Goal: Book appointment/travel/reservation

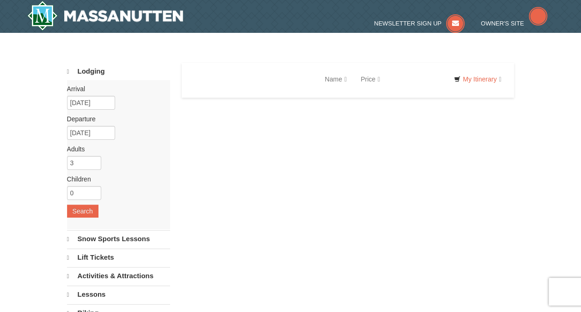
select select "10"
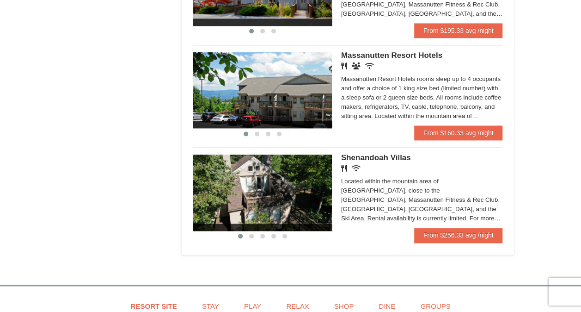
scroll to position [573, 0]
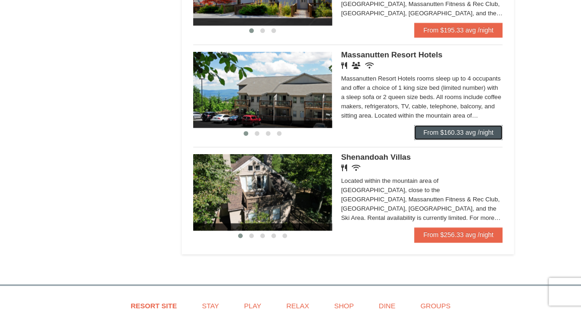
click at [456, 128] on link "From $160.33 avg /night" at bounding box center [458, 132] width 89 height 15
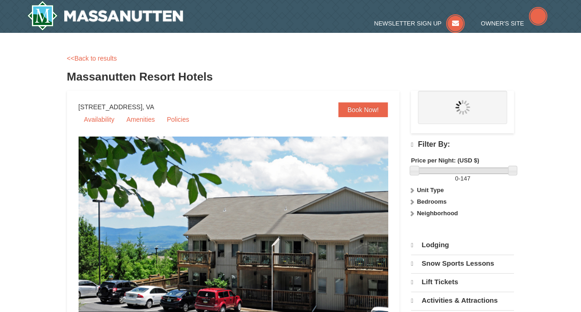
select select "10"
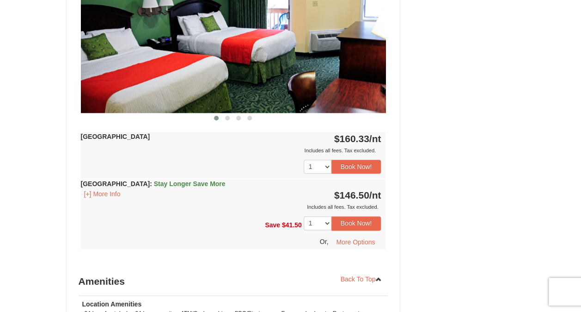
scroll to position [454, 0]
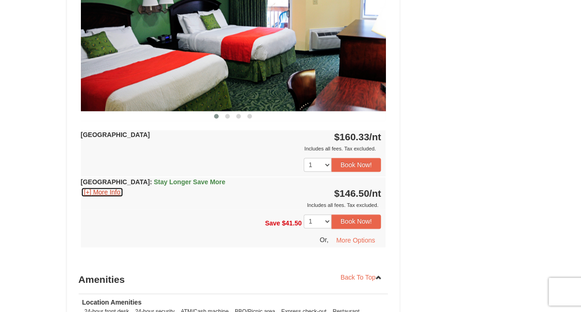
click at [105, 191] on button "[+] More Info" at bounding box center [102, 192] width 43 height 10
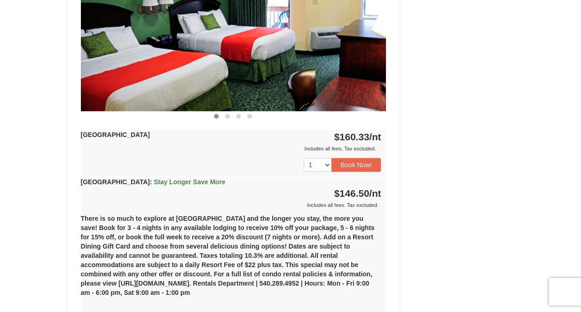
click at [38, 229] on div "× <<Back to results Massanutten Resort Hotels Book from $147! 1822 Resort Drive…" at bounding box center [290, 70] width 581 height 983
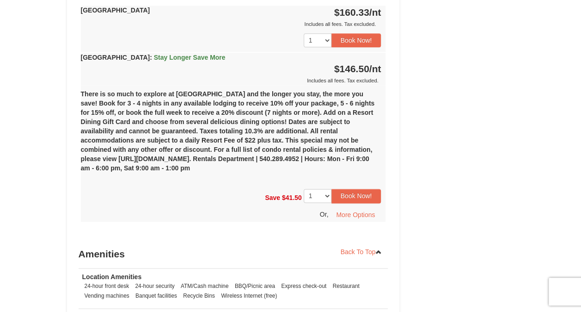
scroll to position [567, 0]
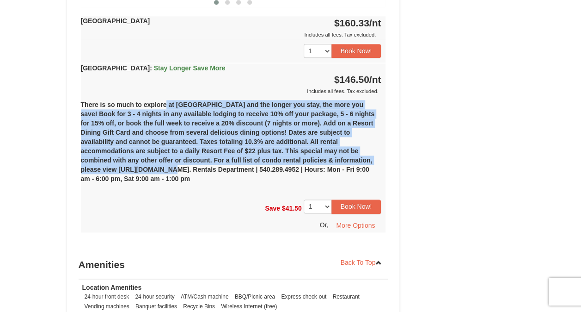
drag, startPoint x: 162, startPoint y: 105, endPoint x: 160, endPoint y: 171, distance: 66.6
click at [160, 171] on div "There is so much to explore at Massanutten Resort and the longer you stay, the …" at bounding box center [233, 145] width 305 height 99
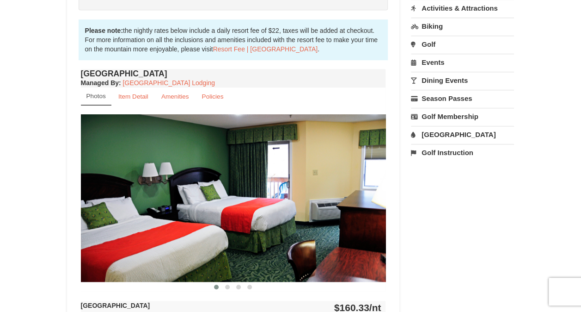
scroll to position [284, 0]
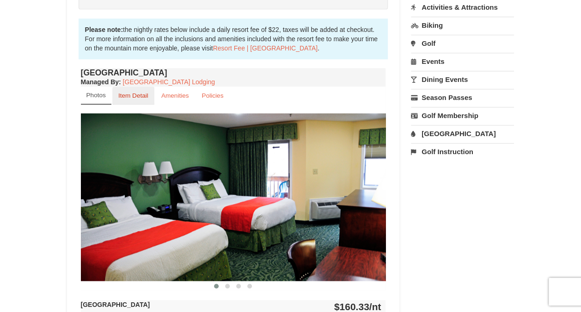
click at [131, 99] on link "Item Detail" at bounding box center [133, 95] width 42 height 18
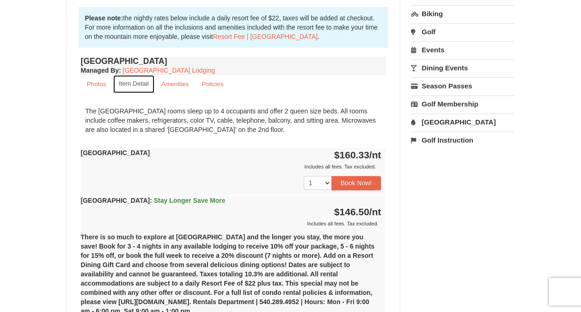
scroll to position [296, 0]
click at [171, 86] on small "Amenities" at bounding box center [175, 83] width 28 height 7
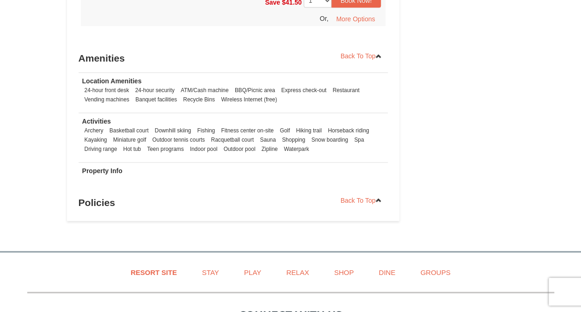
scroll to position [662, 0]
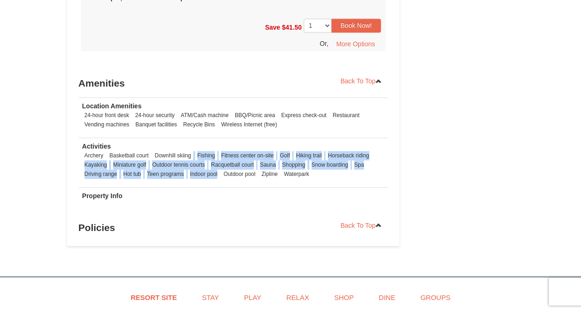
drag, startPoint x: 190, startPoint y: 150, endPoint x: 191, endPoint y: 182, distance: 32.0
click at [191, 182] on td "Activities Archery Basketball court Downhill skiing Fishing Fitness center on-s…" at bounding box center [234, 161] width 310 height 49
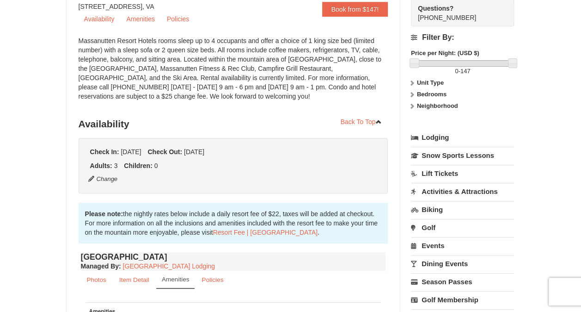
scroll to position [0, 0]
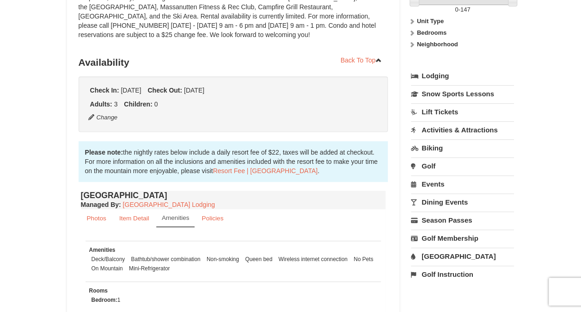
scroll to position [163, 0]
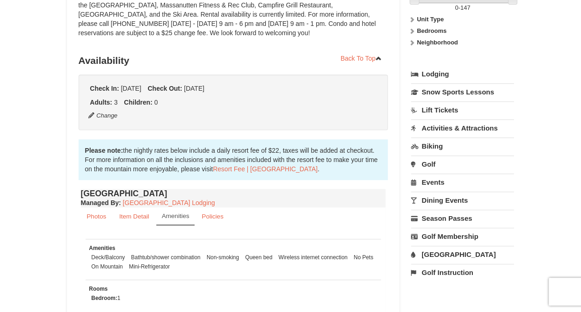
click at [479, 127] on link "Activities & Attractions" at bounding box center [462, 127] width 103 height 17
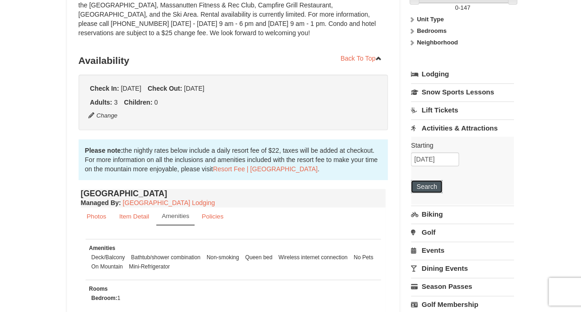
click at [424, 180] on button "Search" at bounding box center [426, 186] width 31 height 13
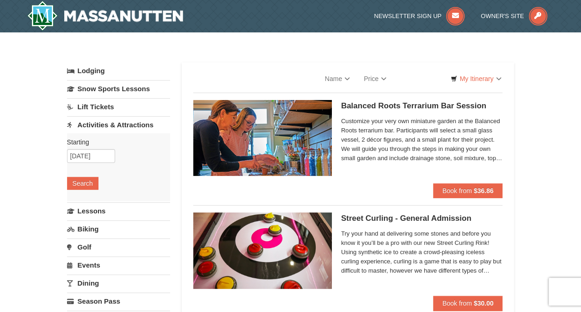
select select "10"
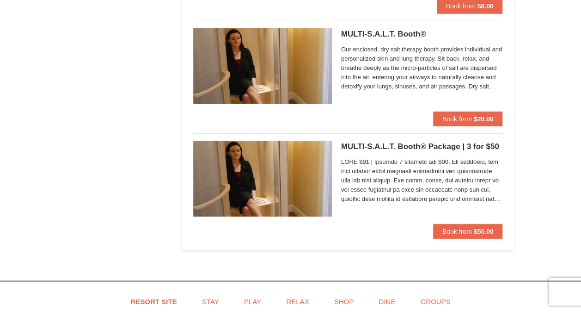
scroll to position [2999, 0]
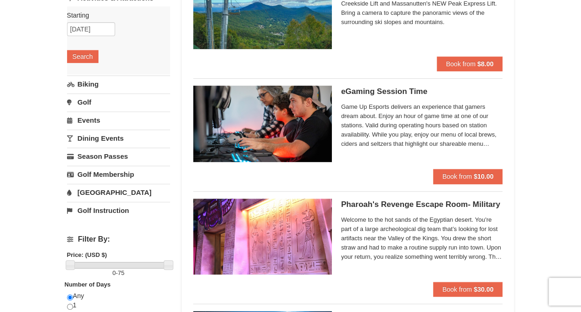
scroll to position [0, 0]
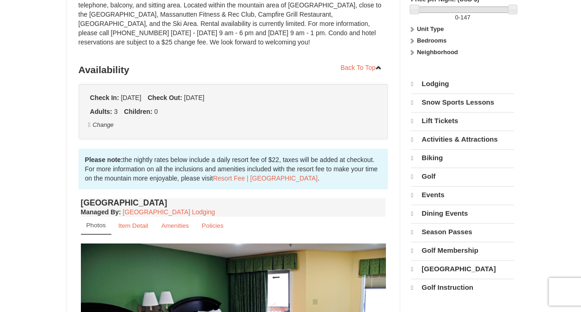
scroll to position [154, 0]
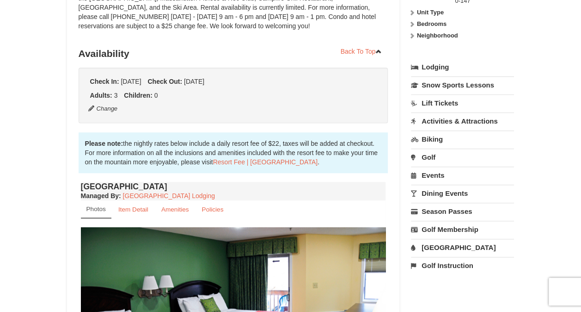
scroll to position [172, 0]
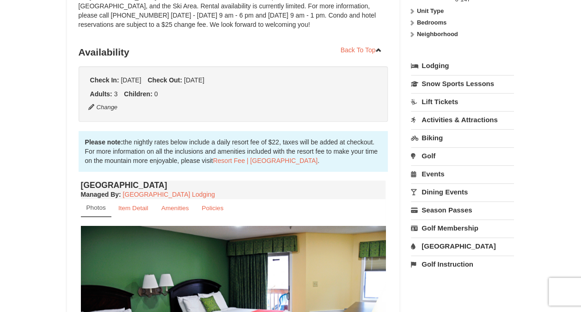
click at [459, 239] on link "[GEOGRAPHIC_DATA]" at bounding box center [462, 245] width 103 height 17
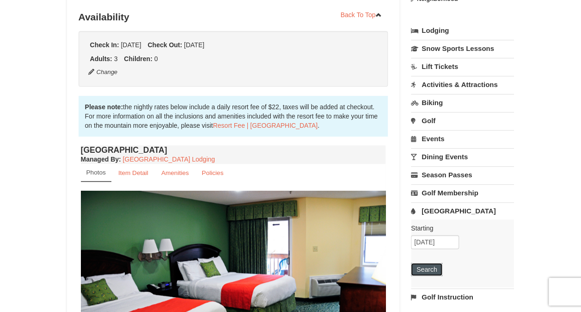
click at [437, 267] on button "Search" at bounding box center [426, 269] width 31 height 13
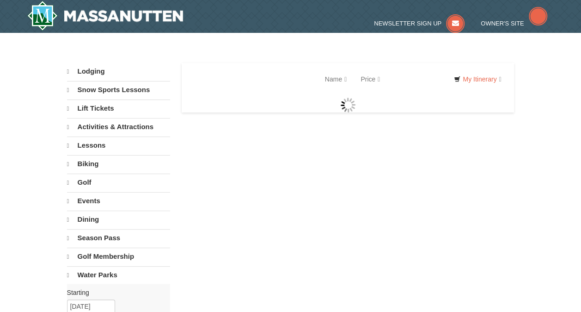
select select "10"
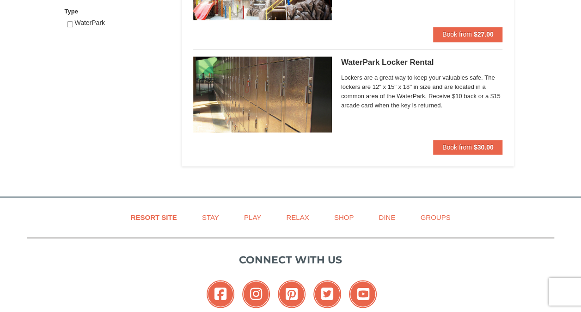
scroll to position [495, 0]
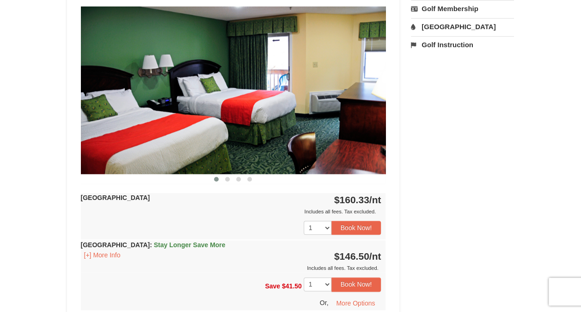
scroll to position [207, 0]
